Goal: Check status

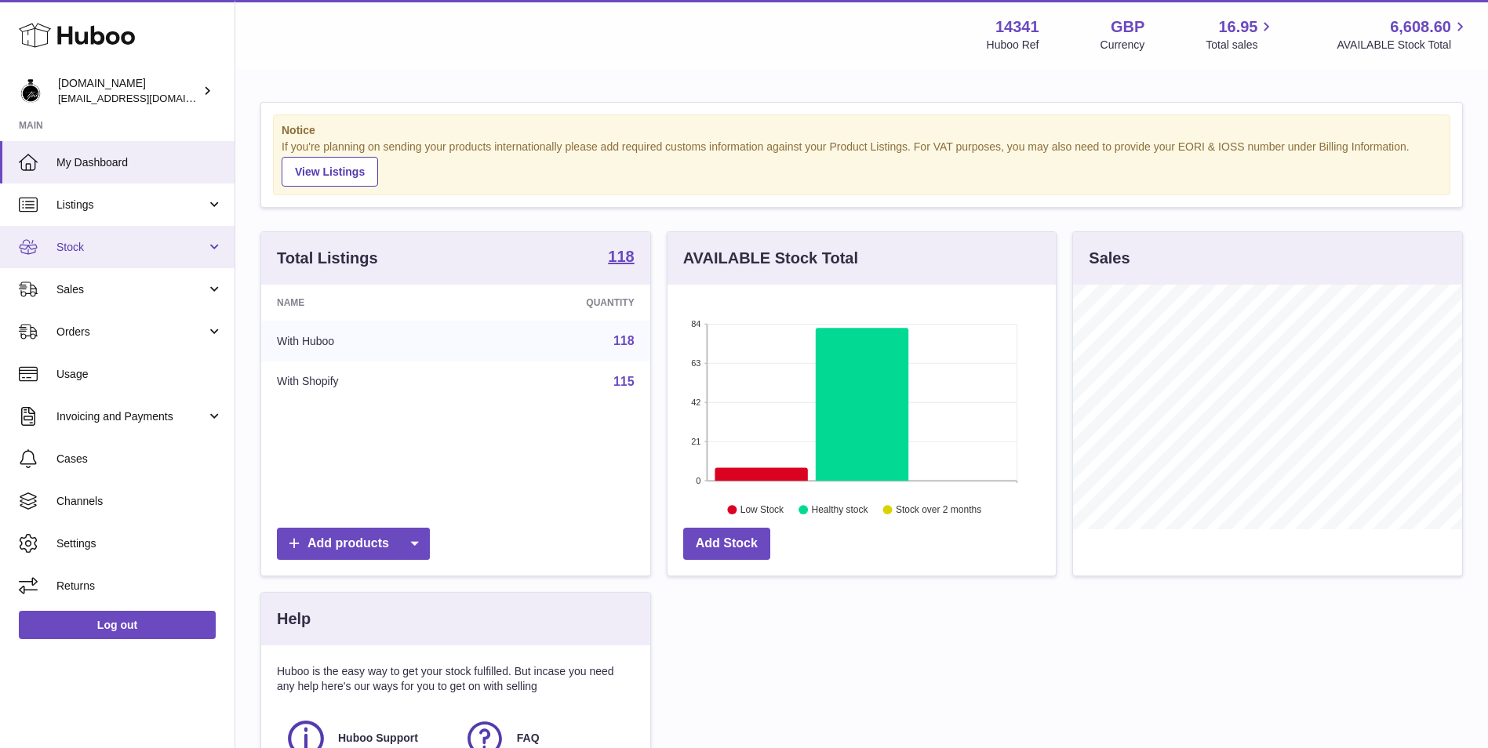
scroll to position [245, 388]
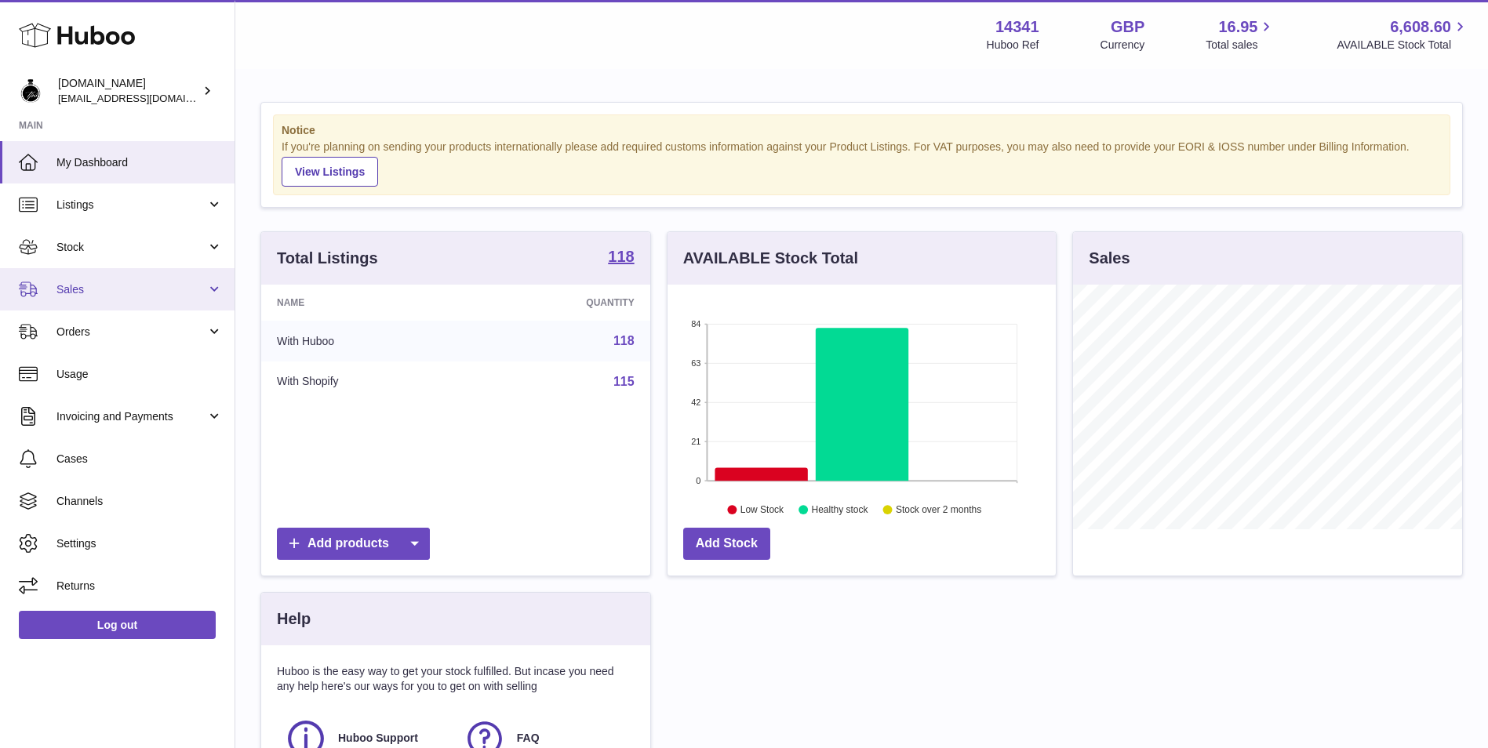
click at [147, 281] on link "Sales" at bounding box center [117, 289] width 235 height 42
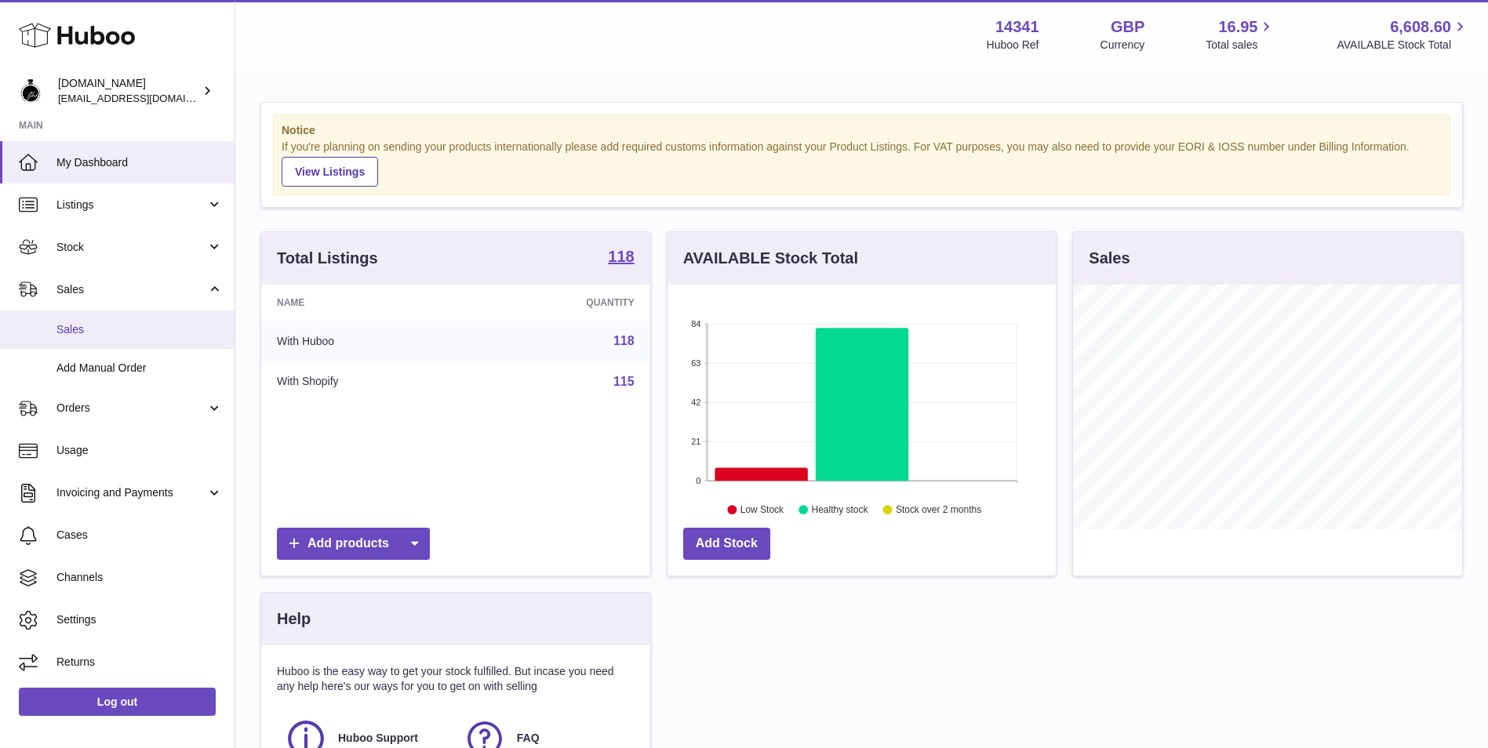
click at [146, 322] on span "Sales" at bounding box center [139, 329] width 166 height 15
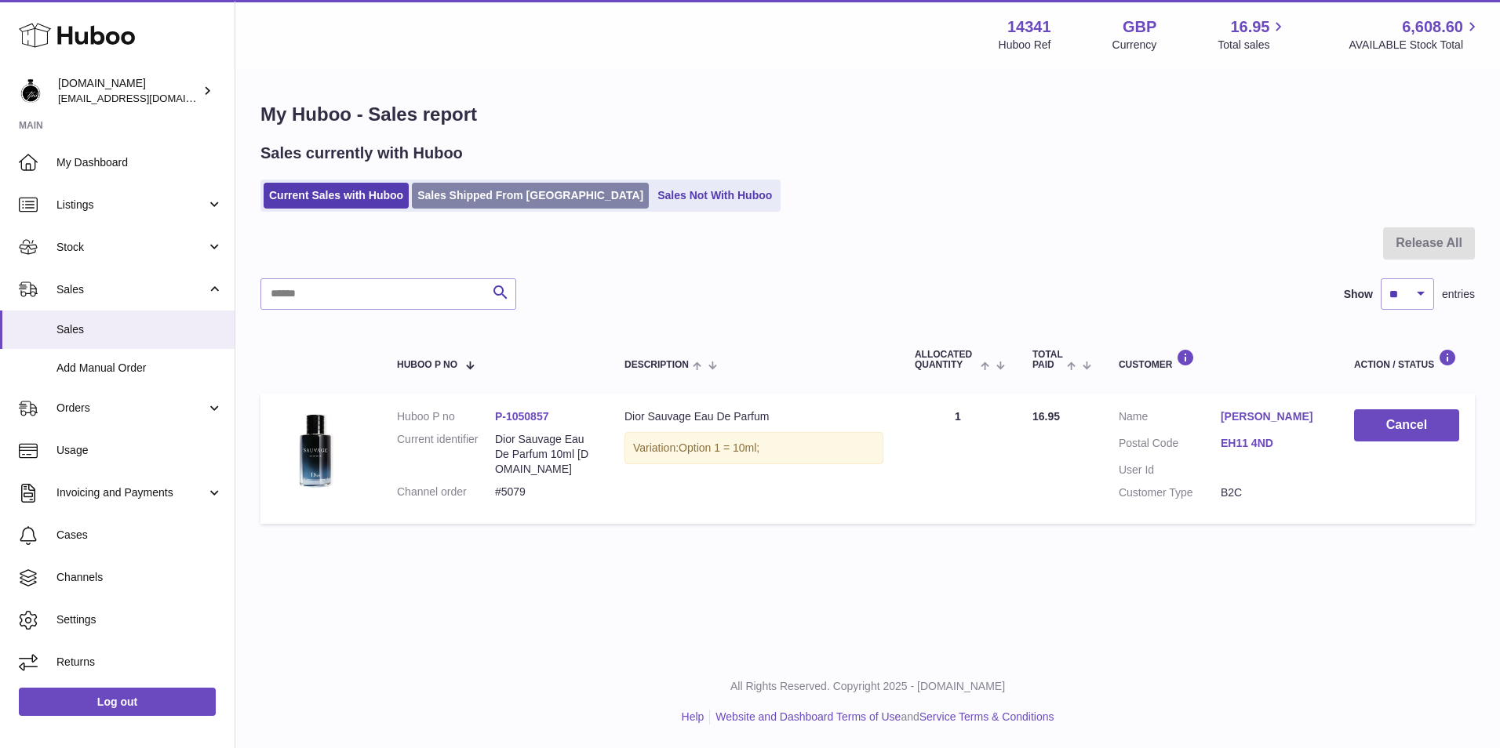
click at [471, 190] on link "Sales Shipped From Huboo" at bounding box center [530, 196] width 237 height 26
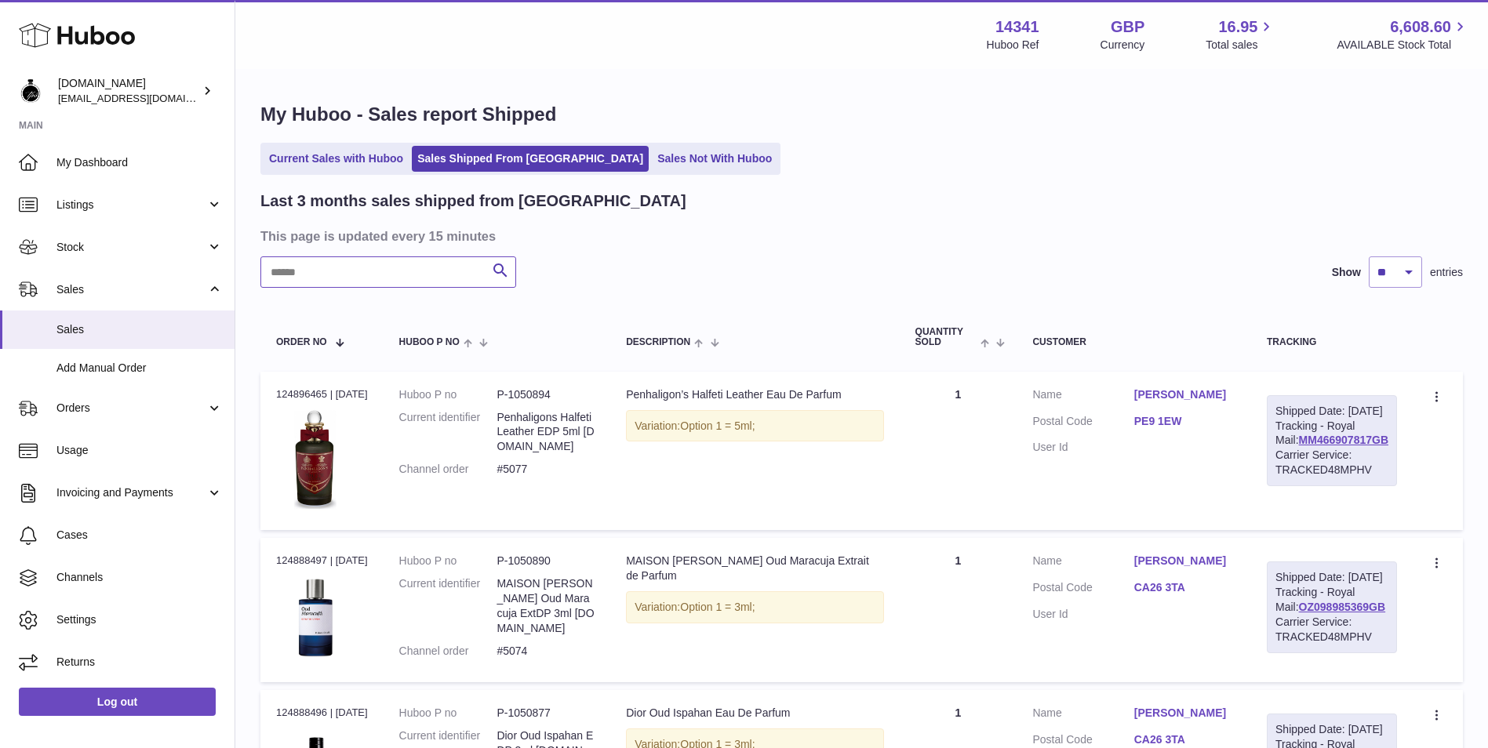
click at [414, 277] on input "text" at bounding box center [388, 272] width 256 height 31
paste input "*****"
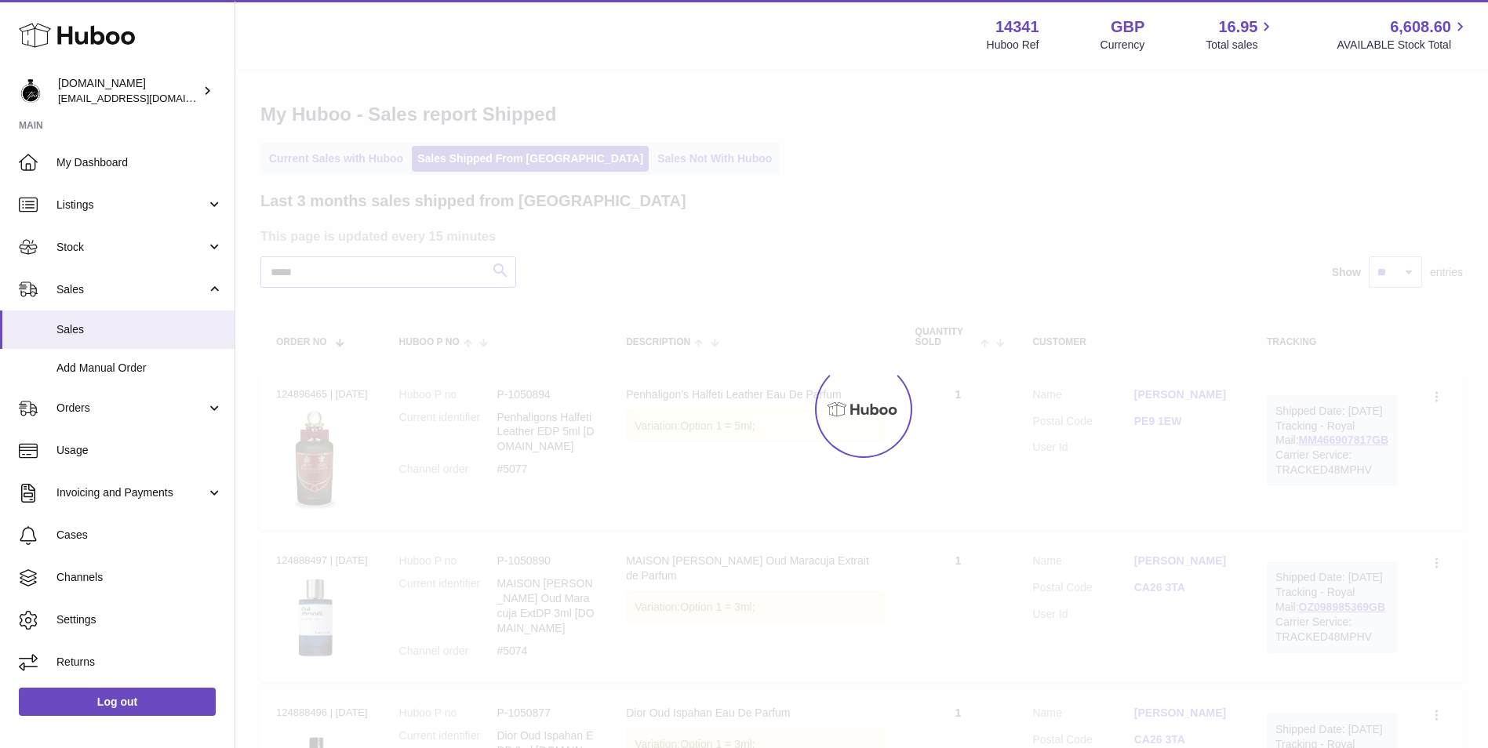
scroll to position [99, 0]
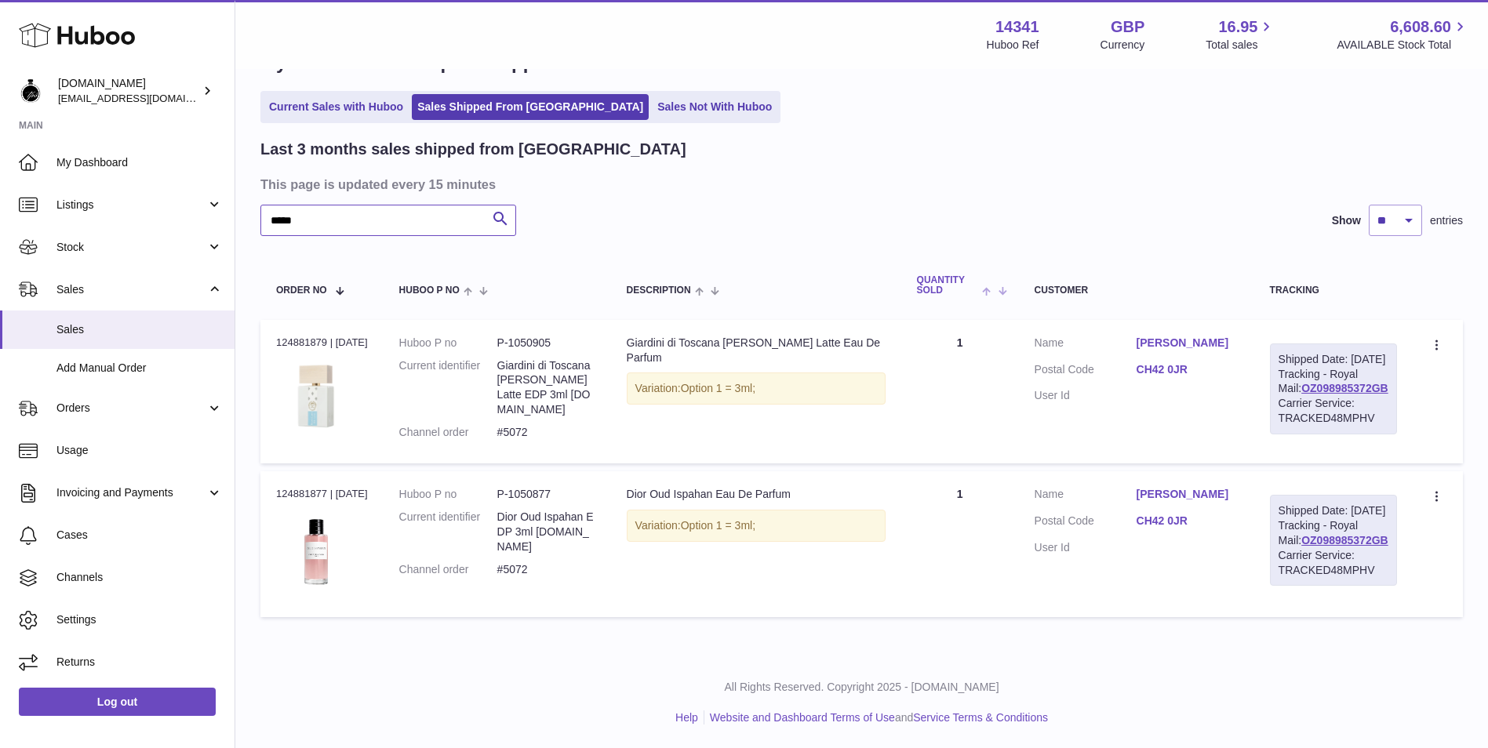
type input "*****"
click at [67, 413] on span "Orders" at bounding box center [131, 408] width 150 height 15
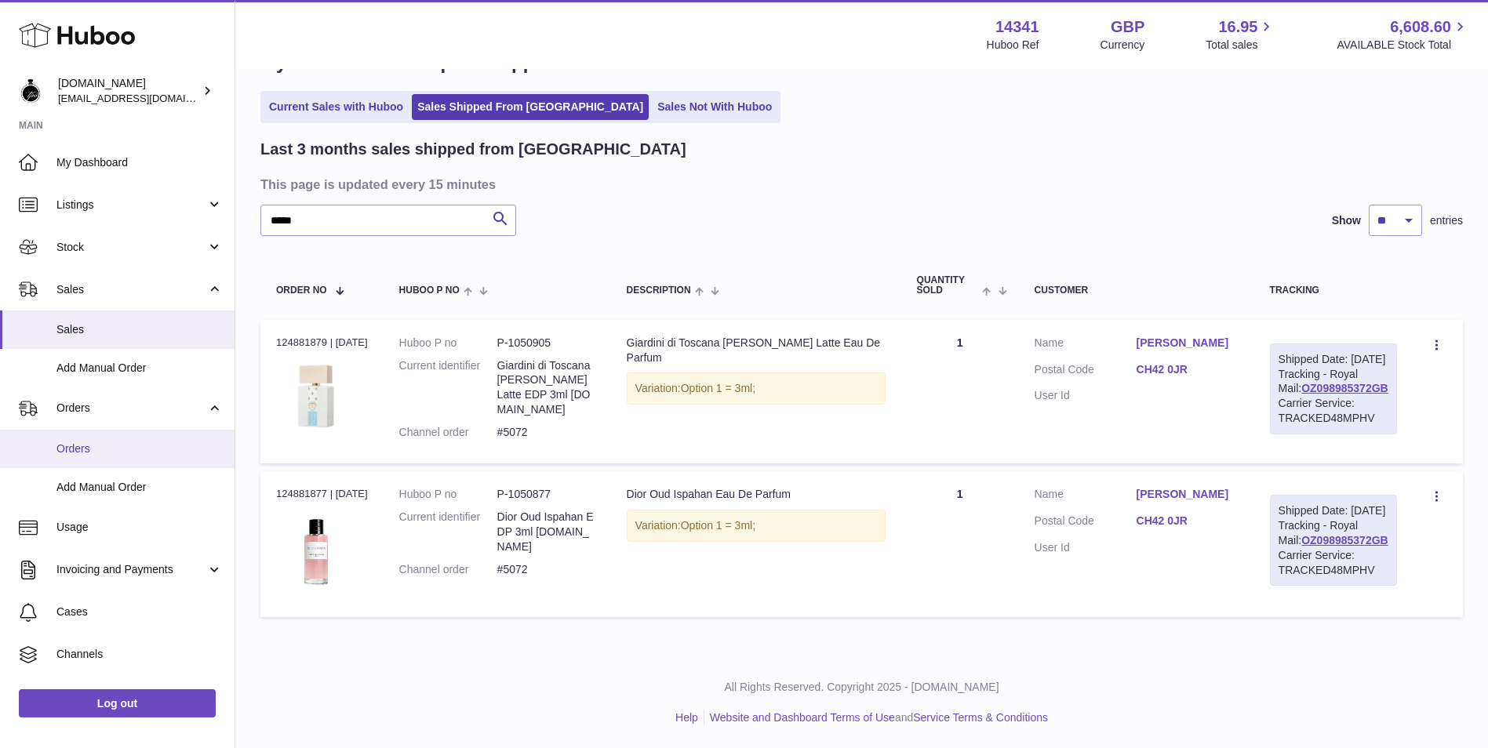
click at [82, 444] on span "Orders" at bounding box center [139, 449] width 166 height 15
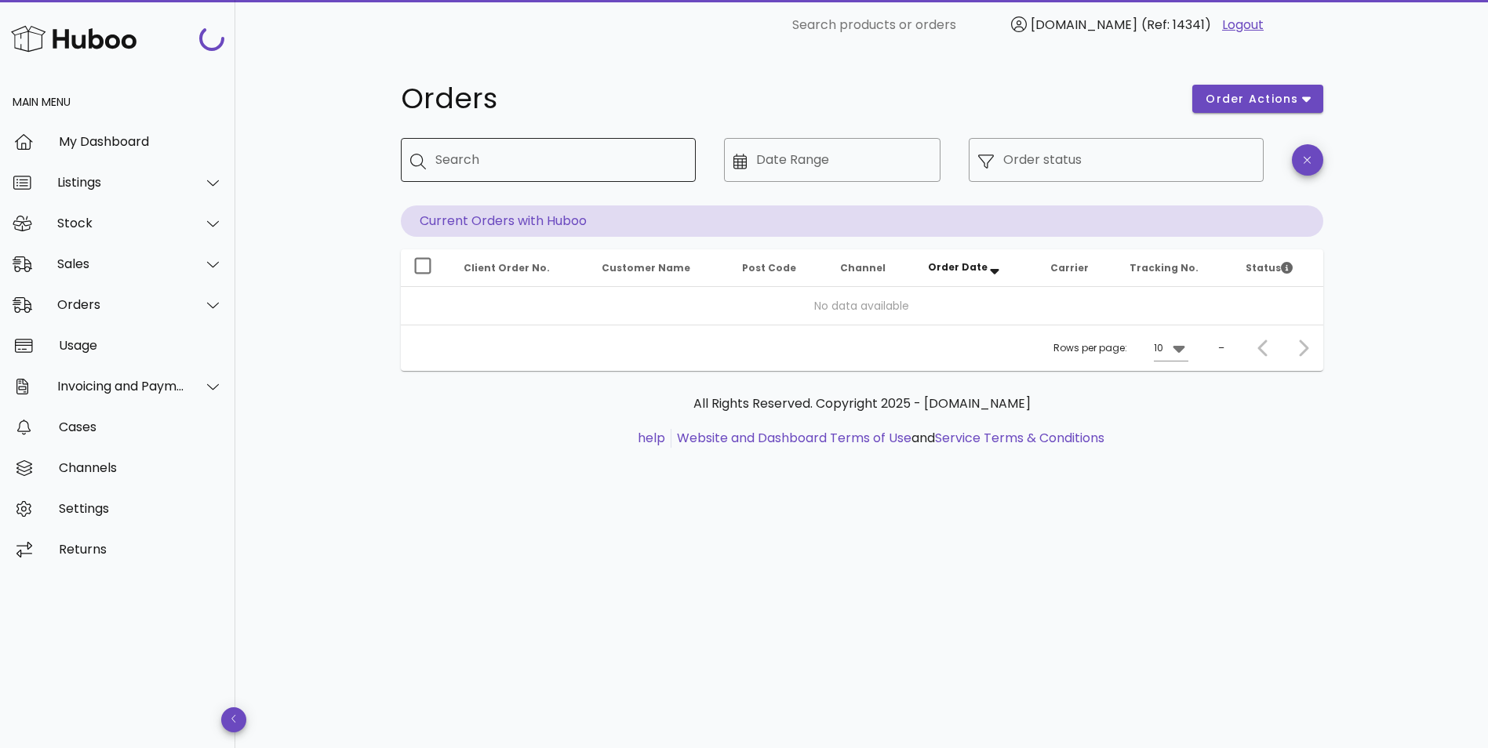
click at [526, 144] on div "Search" at bounding box center [559, 160] width 248 height 44
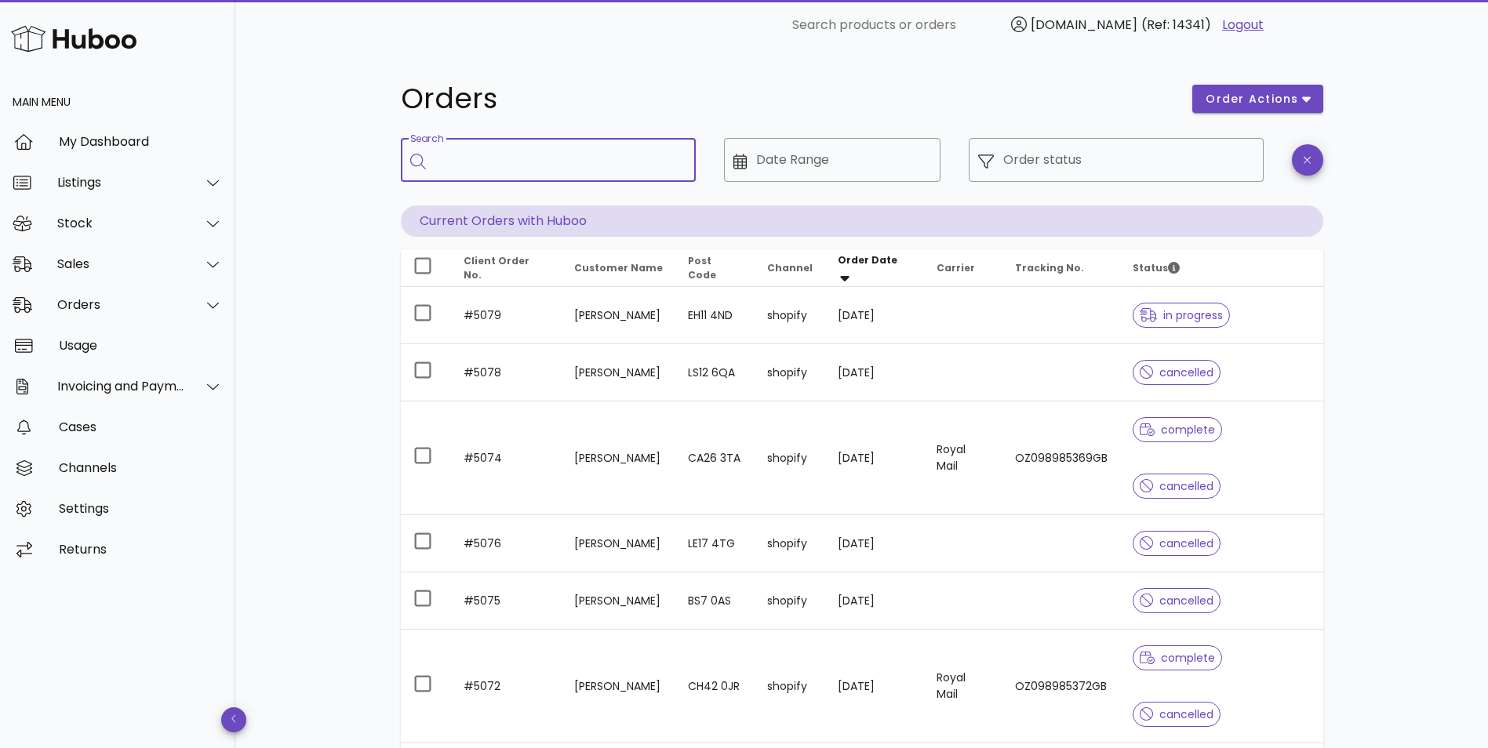
paste input "*****"
type input "*****"
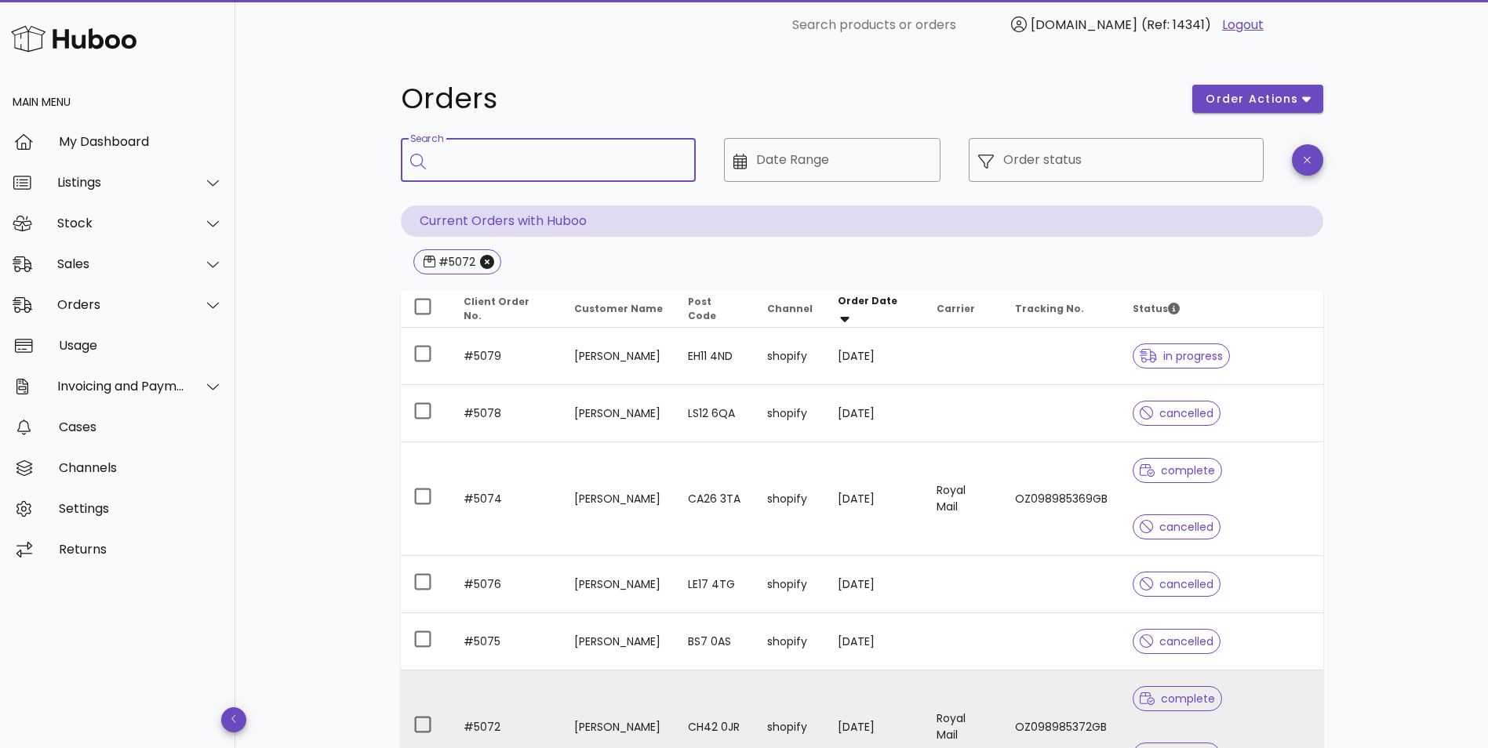
click at [671, 671] on td "[PERSON_NAME]" at bounding box center [619, 728] width 114 height 114
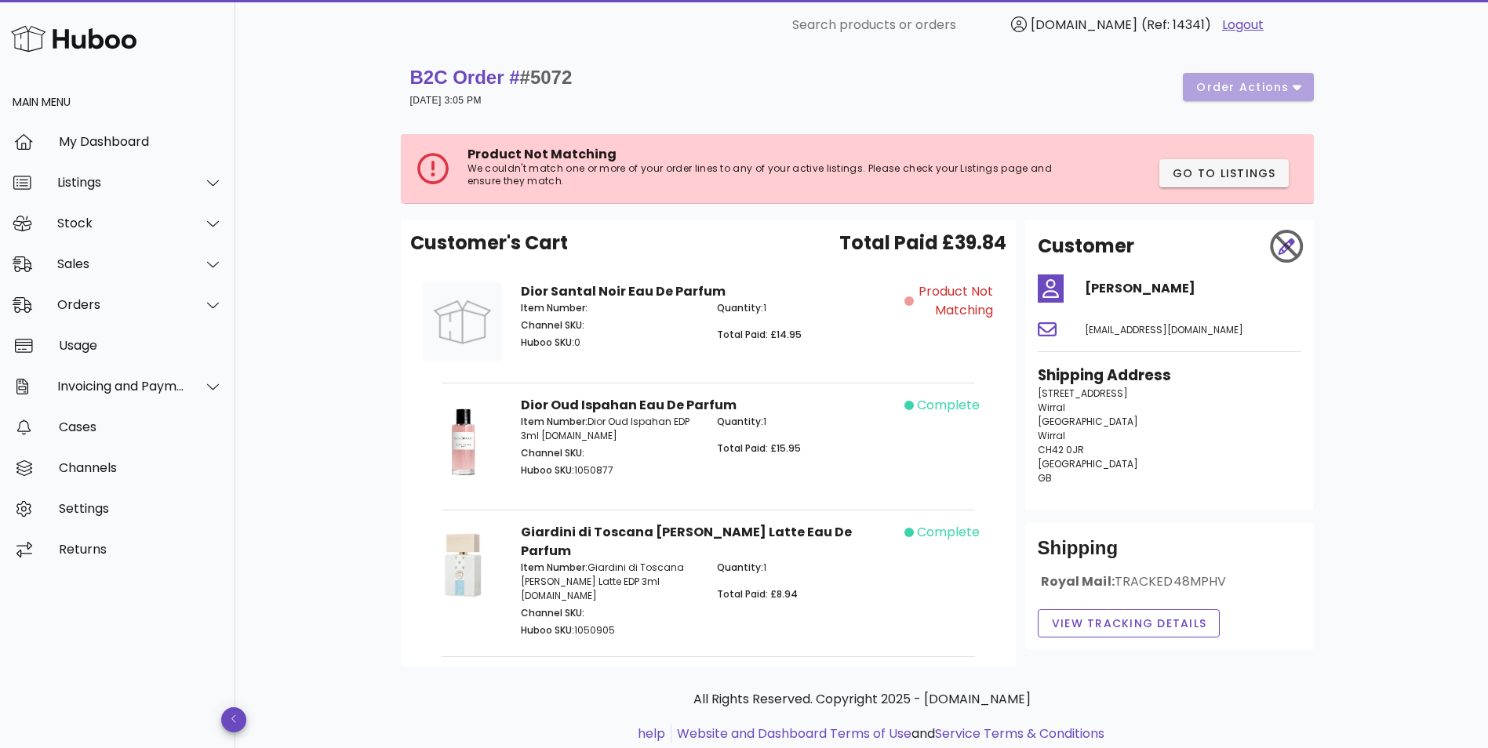
scroll to position [33, 0]
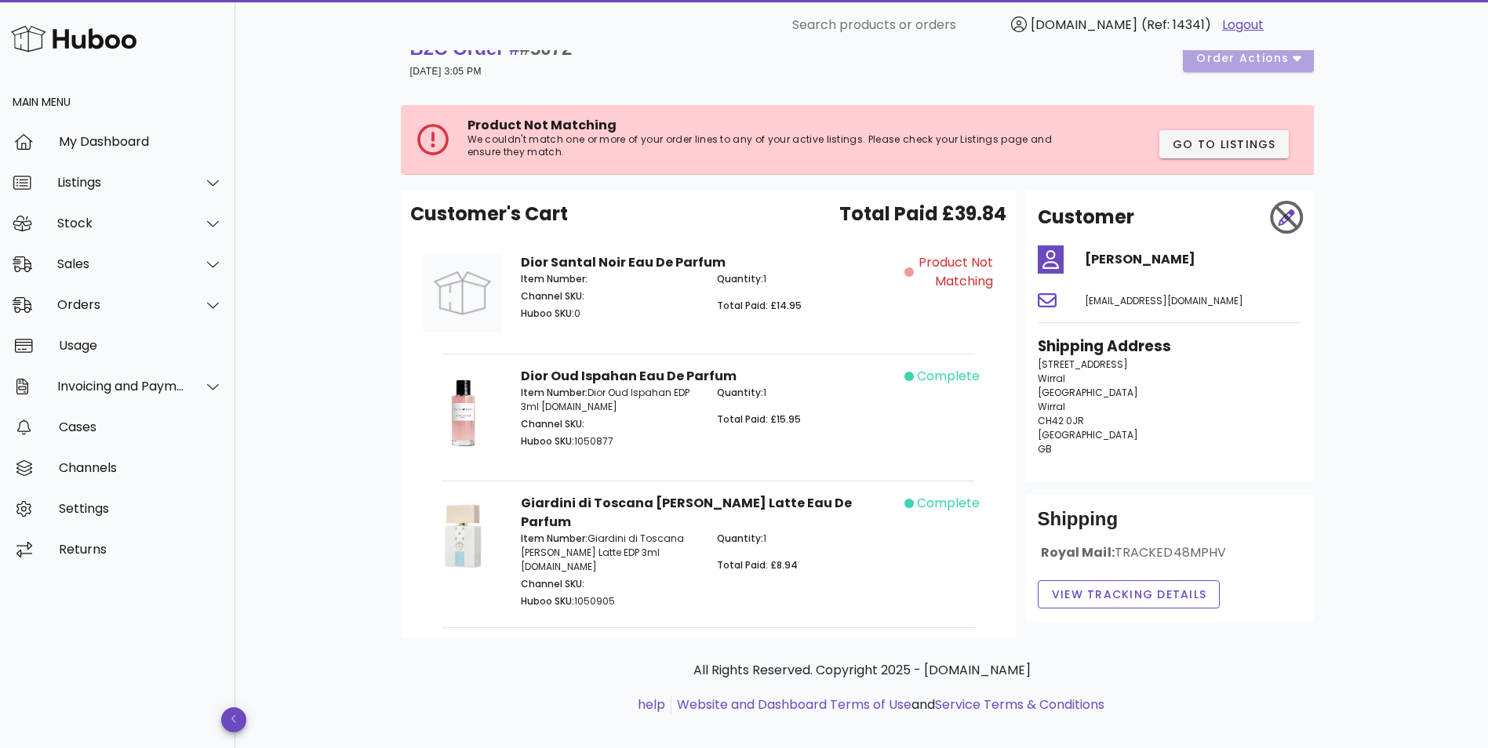
drag, startPoint x: 425, startPoint y: 228, endPoint x: 995, endPoint y: 334, distance: 579.3
click at [995, 334] on div "Customer's Cart Total Paid £39.84 Dior Santal Noir Eau De Parfum Item Number: C…" at bounding box center [708, 414] width 615 height 447
drag, startPoint x: 995, startPoint y: 334, endPoint x: 983, endPoint y: 329, distance: 13.0
click at [983, 329] on div "Product Not Matching" at bounding box center [954, 296] width 98 height 104
drag, startPoint x: 386, startPoint y: 344, endPoint x: 825, endPoint y: 507, distance: 468.4
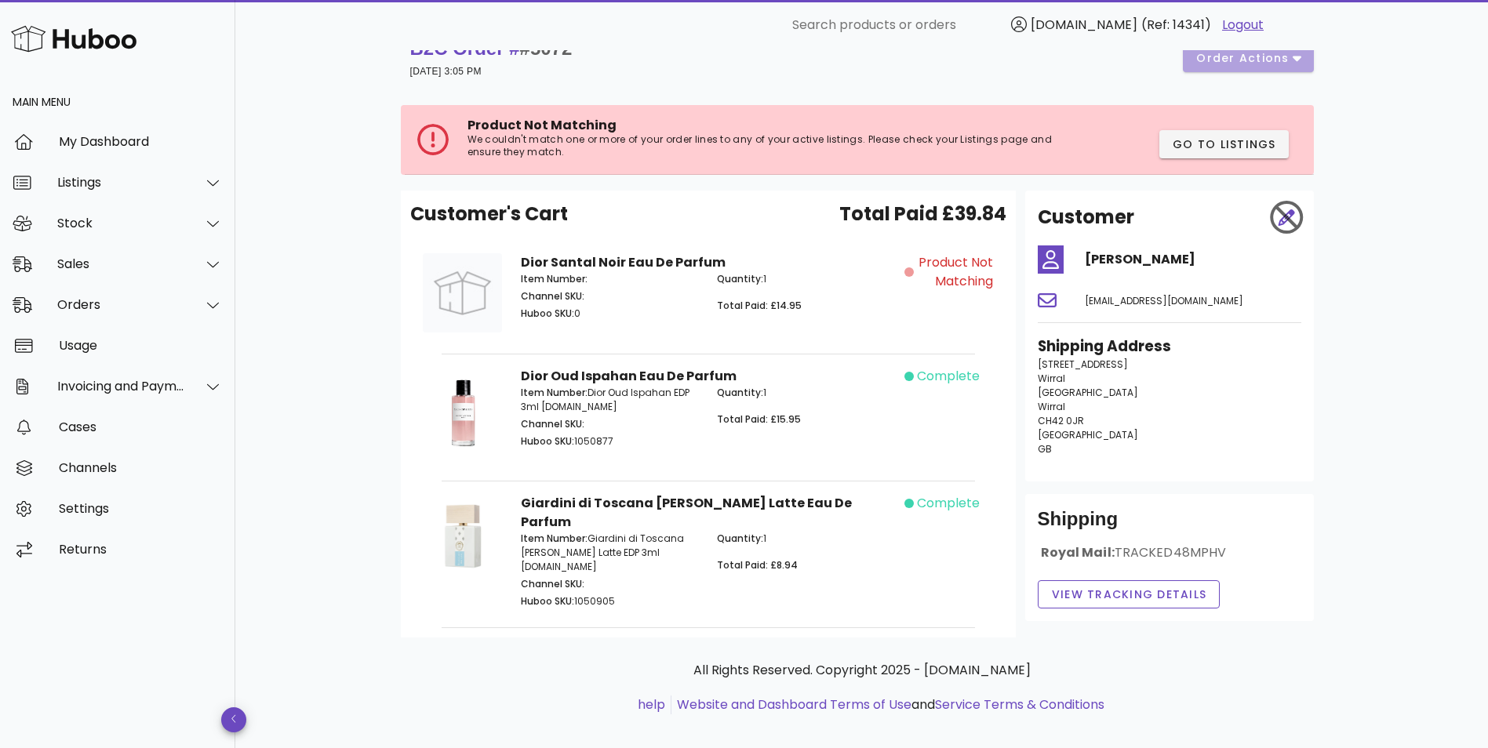
click at [825, 507] on div "B2C Order # #5072 17 September 2025 at 3:05 PM order actions Product Not Matchi…" at bounding box center [862, 391] width 998 height 748
drag, startPoint x: 825, startPoint y: 507, endPoint x: 868, endPoint y: 514, distance: 42.9
click at [856, 502] on div "Giardini di Toscana Bianco Latte Eau De Parfum Item Number: Giardini di Toscana…" at bounding box center [707, 553] width 393 height 136
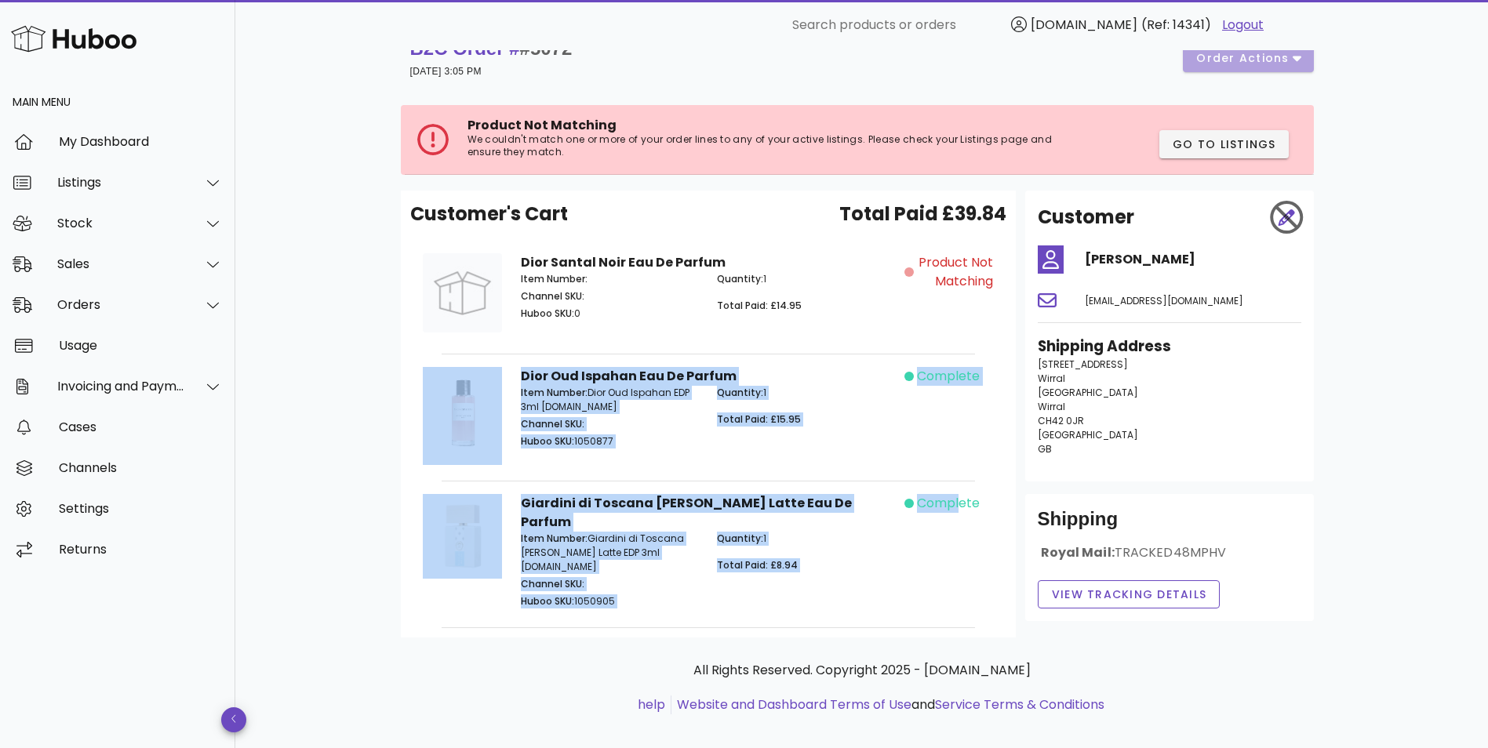
drag, startPoint x: 954, startPoint y: 593, endPoint x: 450, endPoint y: 398, distance: 540.9
click at [450, 398] on div "Customer's Cart Total Paid £39.84 Dior Santal Noir Eau De Parfum Item Number: C…" at bounding box center [708, 414] width 615 height 447
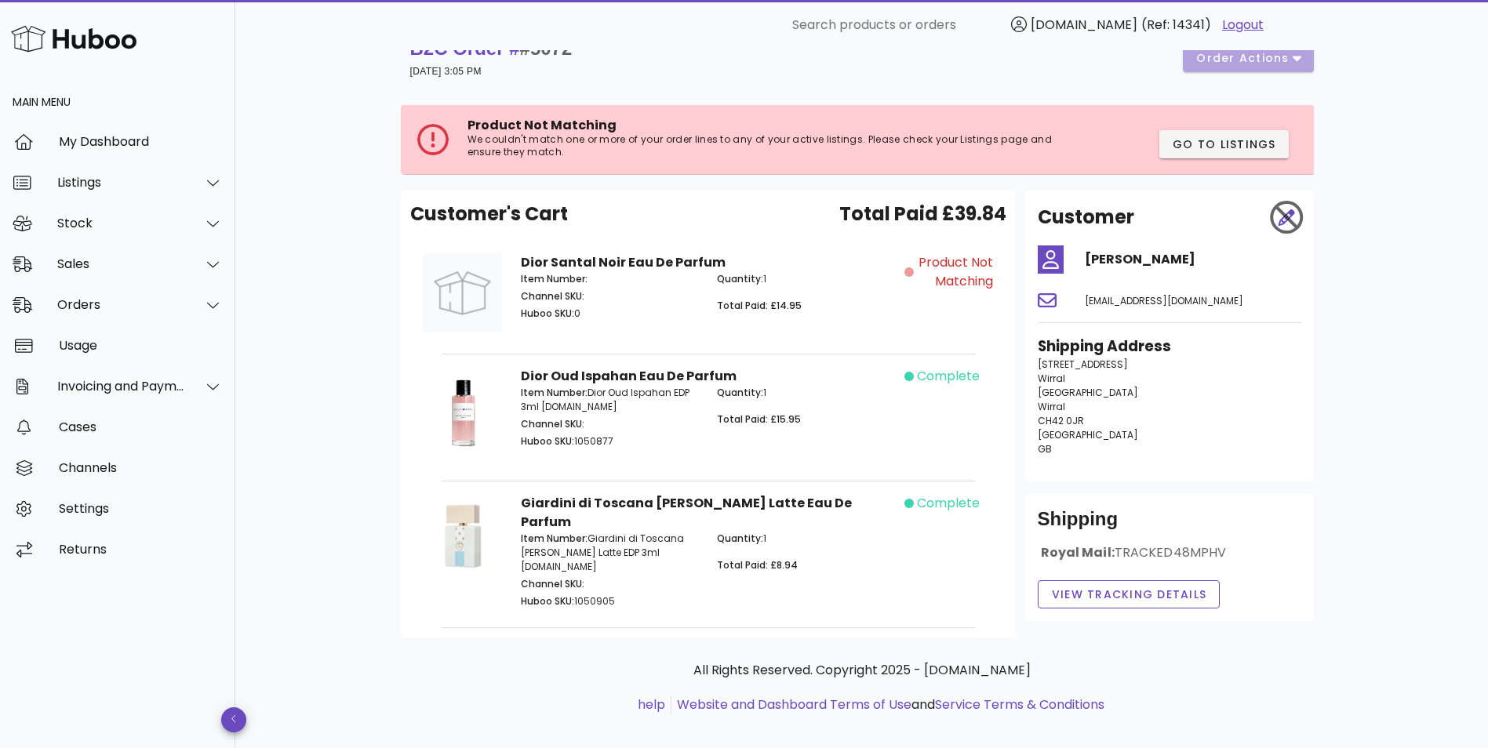
drag, startPoint x: 450, startPoint y: 398, endPoint x: 665, endPoint y: 302, distance: 236.0
click at [665, 302] on p "Channel SKU:" at bounding box center [610, 296] width 178 height 14
drag, startPoint x: 908, startPoint y: 253, endPoint x: 993, endPoint y: 283, distance: 89.8
click at [993, 283] on div "Product Not Matching" at bounding box center [949, 272] width 89 height 38
click at [980, 312] on div "Product Not Matching" at bounding box center [954, 296] width 98 height 104
